Goal: Task Accomplishment & Management: Manage account settings

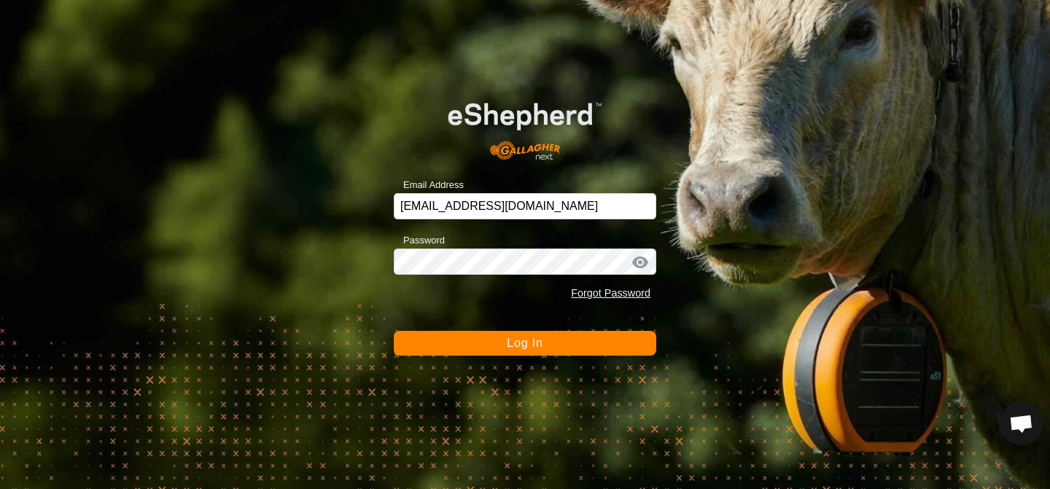
click at [483, 341] on button "Log In" at bounding box center [525, 343] width 263 height 25
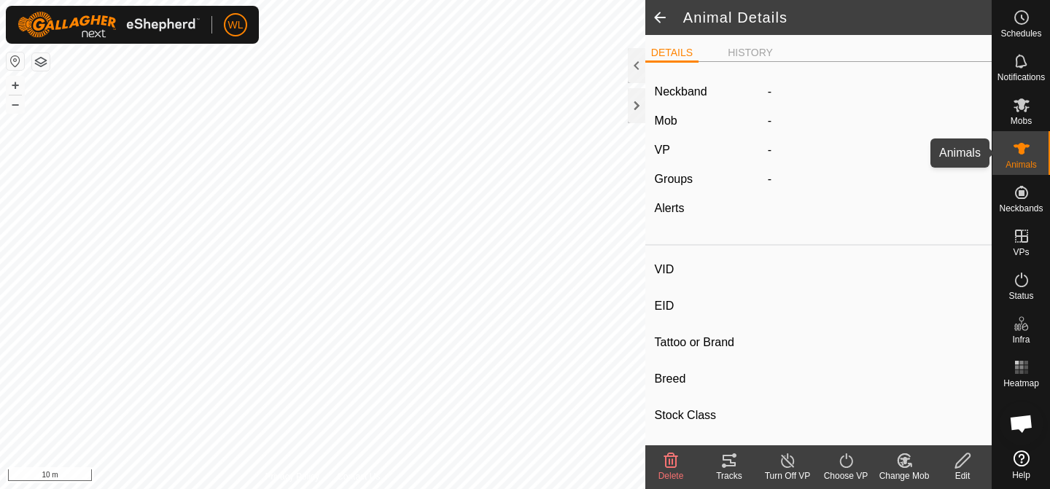
click at [1022, 156] on icon at bounding box center [1022, 149] width 18 height 18
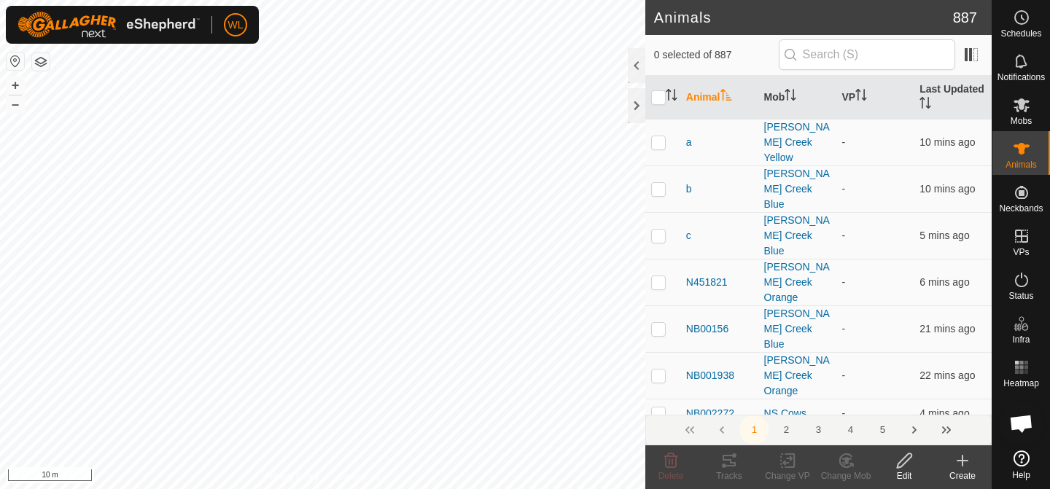
click at [881, 432] on button "5" at bounding box center [882, 430] width 29 height 29
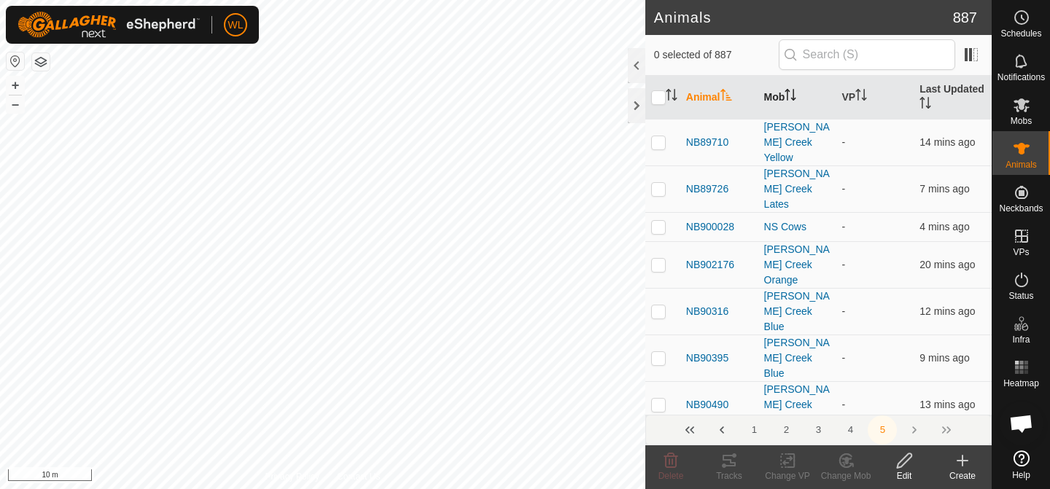
click at [781, 82] on th "Mob" at bounding box center [797, 98] width 78 height 44
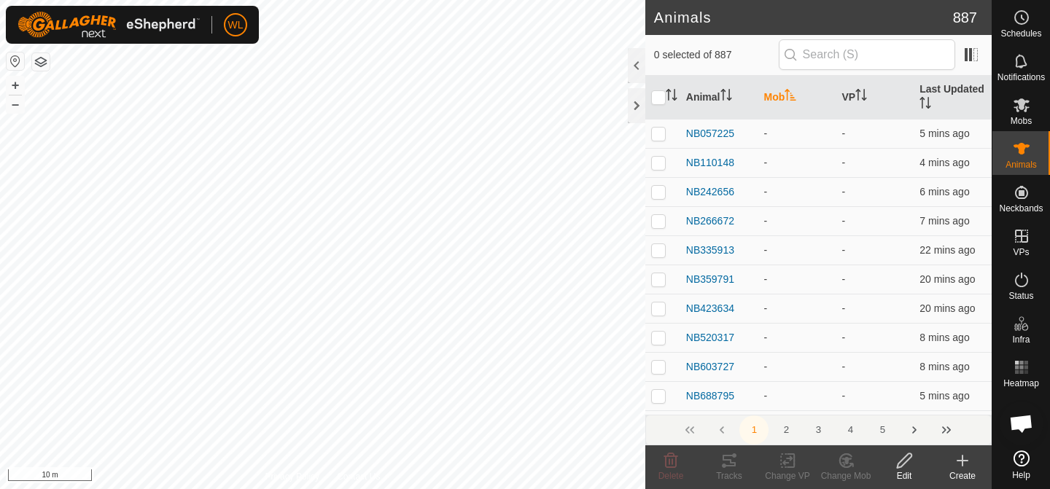
click at [790, 94] on icon "Activate to sort" at bounding box center [790, 95] width 11 height 12
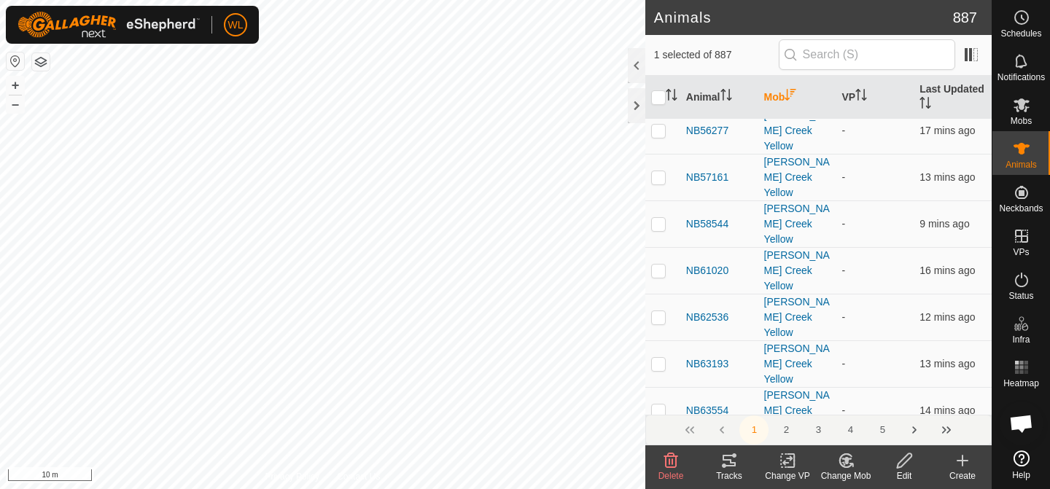
scroll to position [2713, 0]
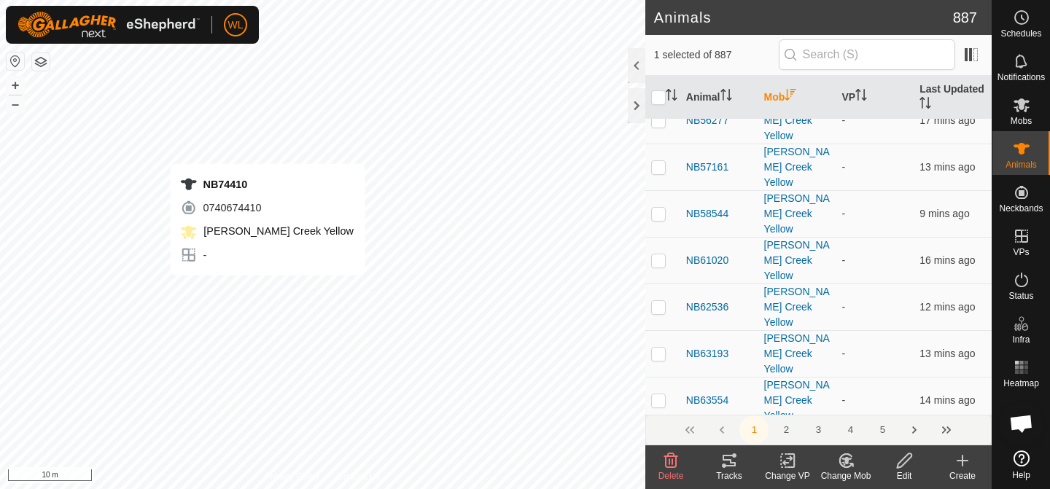
checkbox input "false"
